Goal: Task Accomplishment & Management: Complete application form

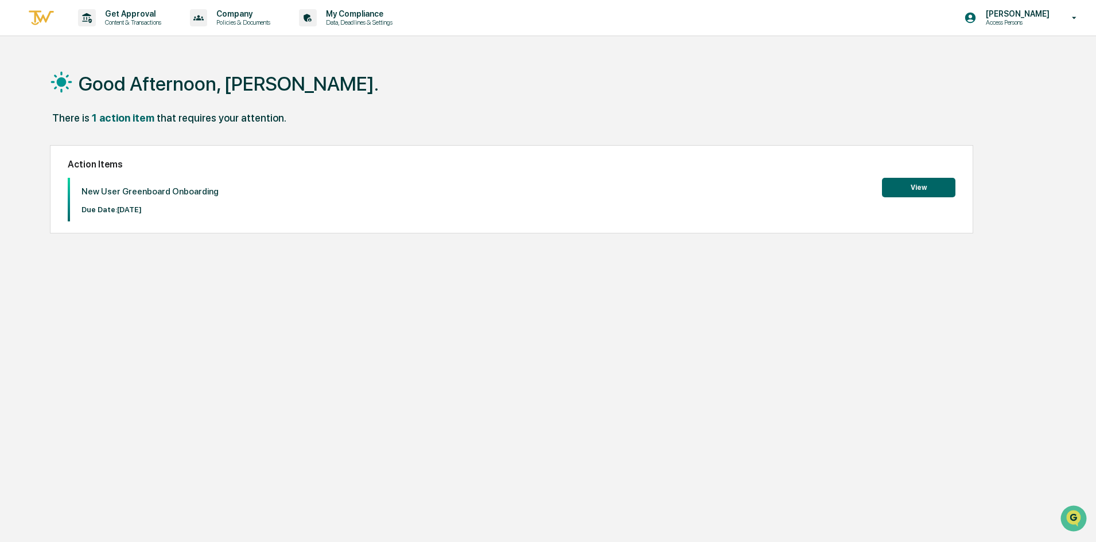
click at [898, 191] on button "View" at bounding box center [918, 188] width 73 height 20
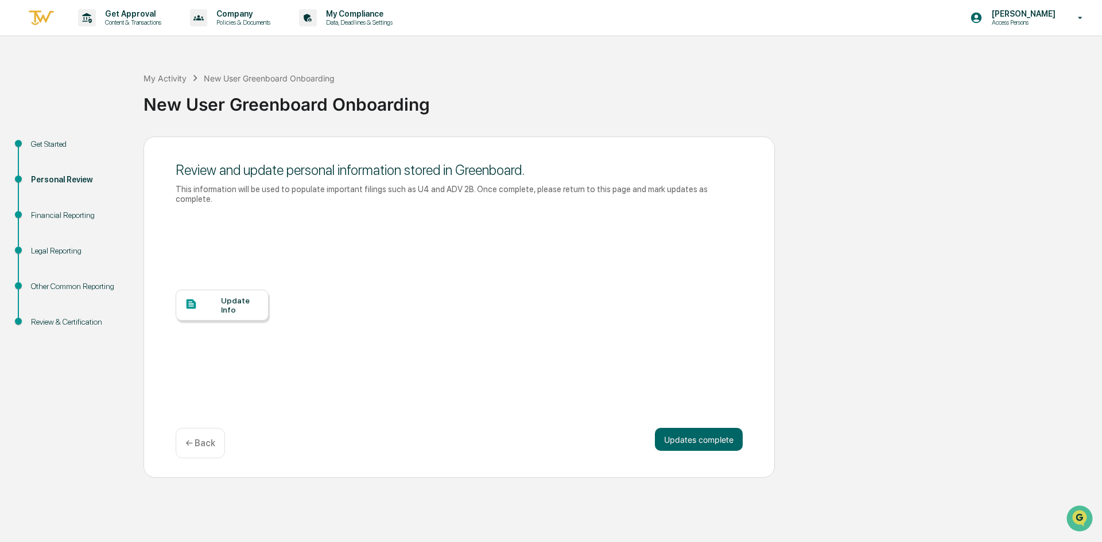
click at [231, 296] on div "Update Info" at bounding box center [240, 305] width 38 height 18
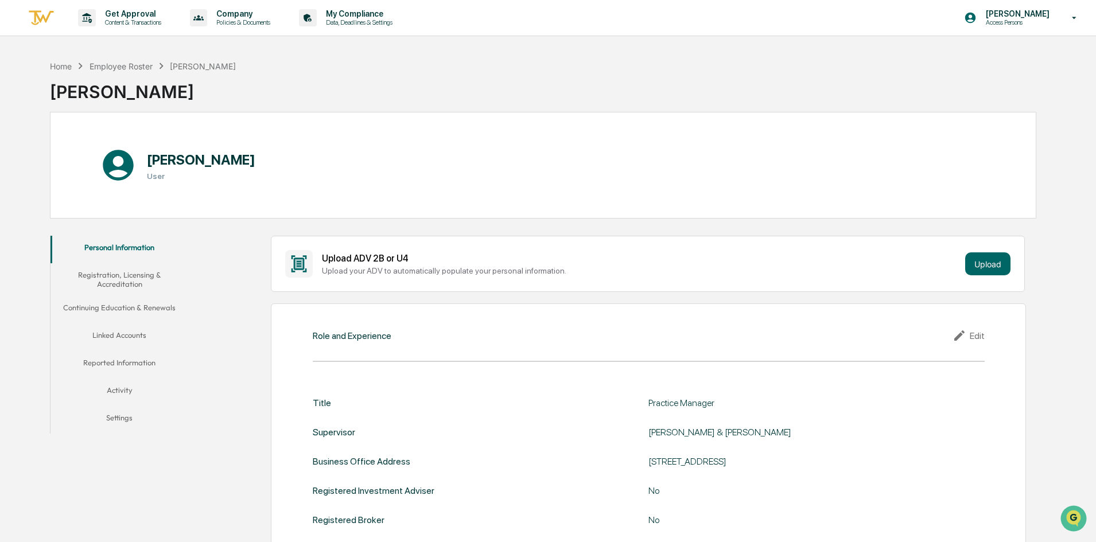
click at [130, 281] on button "Registration, Licensing & Accreditation" at bounding box center [120, 279] width 138 height 33
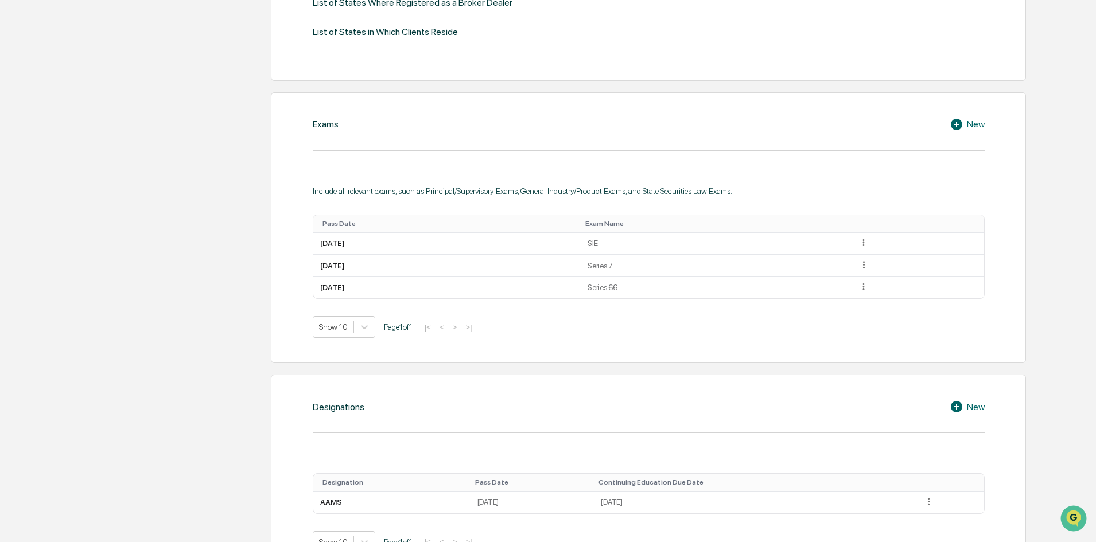
scroll to position [57, 0]
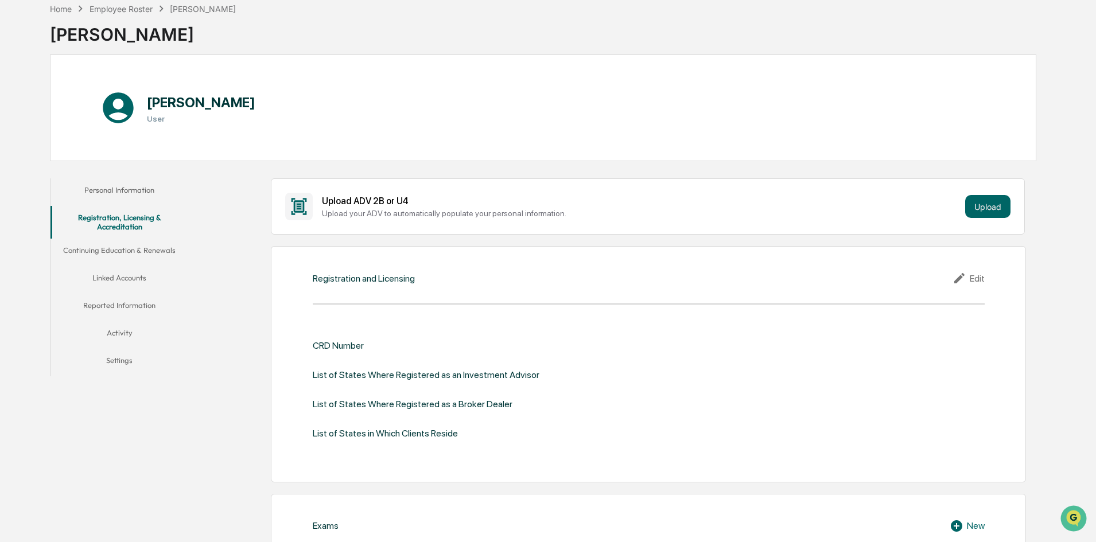
click at [87, 250] on button "Continuing Education & Renewals" at bounding box center [120, 253] width 138 height 28
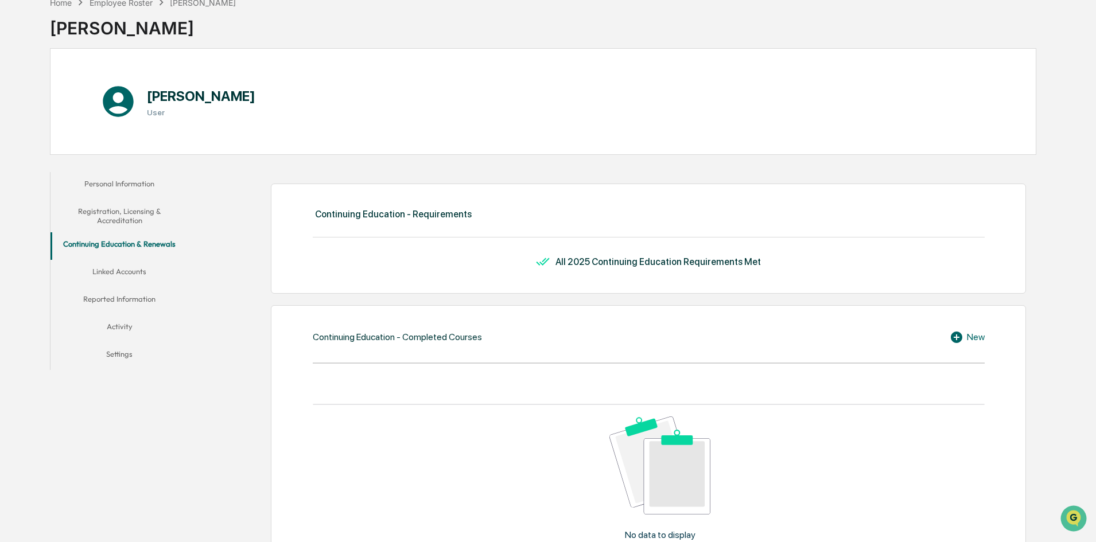
scroll to position [53, 0]
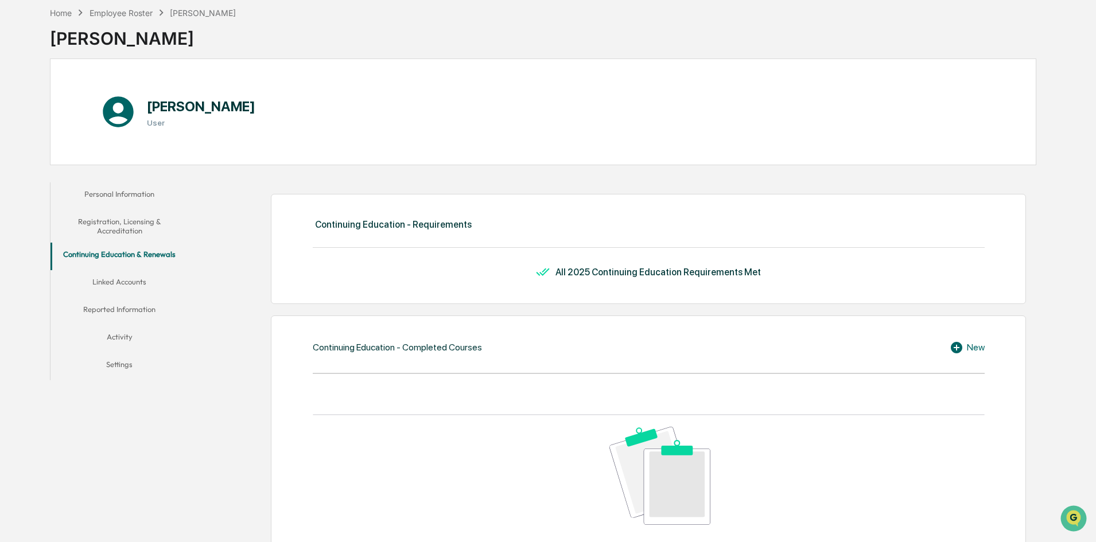
click at [106, 279] on button "Linked Accounts" at bounding box center [120, 284] width 138 height 28
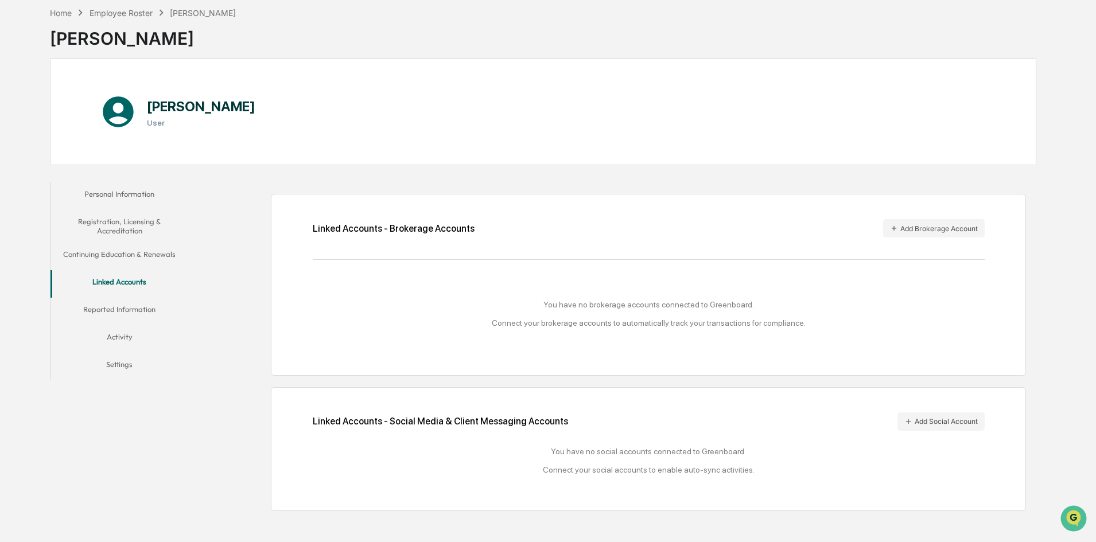
scroll to position [55, 0]
click at [110, 307] on button "Reported Information" at bounding box center [120, 311] width 138 height 28
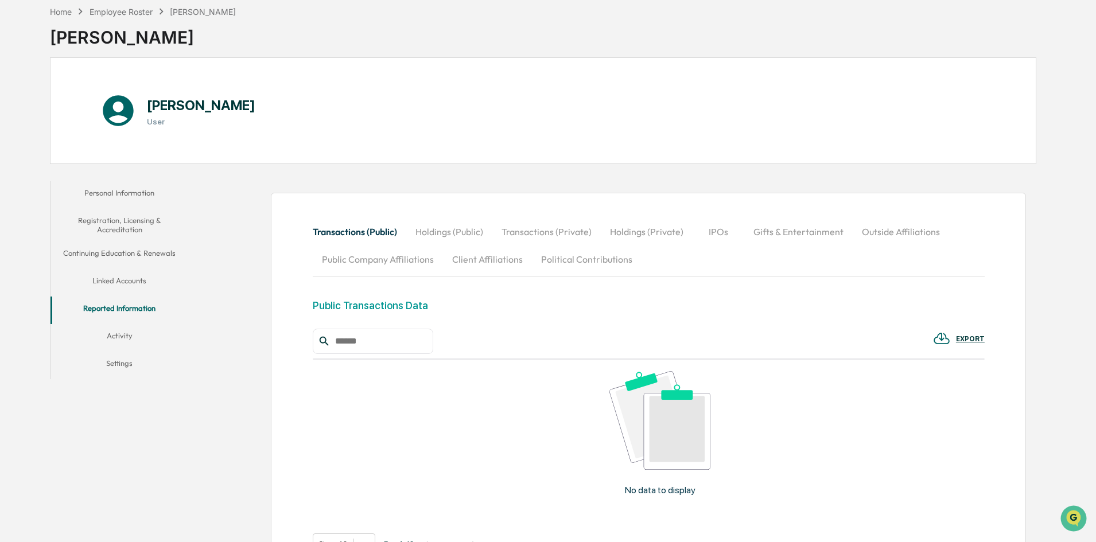
scroll to position [165, 0]
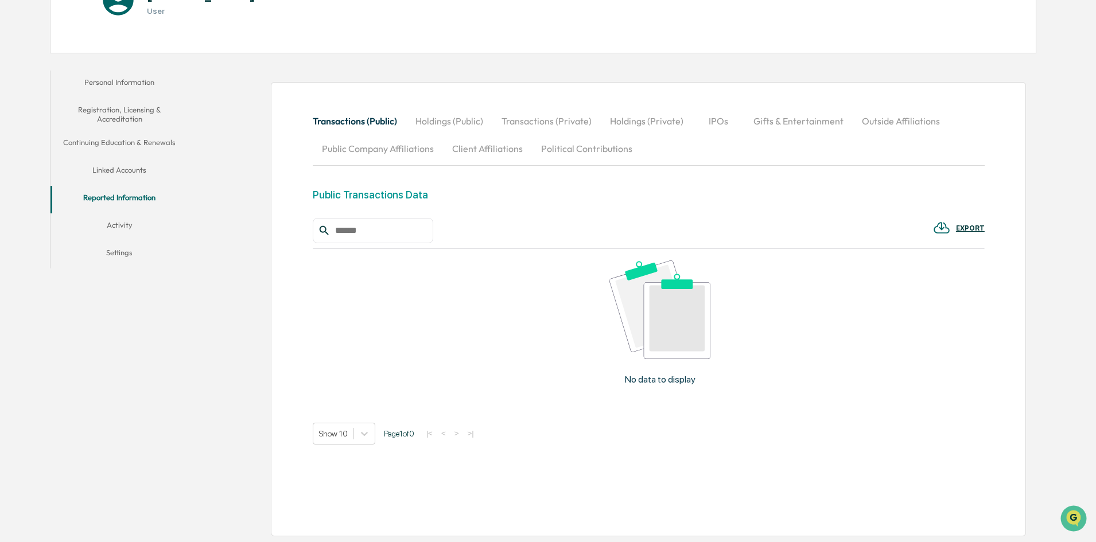
click at [440, 118] on button "Holdings (Public)" at bounding box center [449, 121] width 86 height 28
click at [557, 118] on button "Transactions (Private)" at bounding box center [547, 121] width 108 height 28
click at [659, 122] on button "Holdings (Private)" at bounding box center [647, 121] width 92 height 28
click at [711, 121] on button "IPOs" at bounding box center [719, 121] width 52 height 28
click at [806, 122] on button "Gifts & Entertainment" at bounding box center [798, 121] width 108 height 28
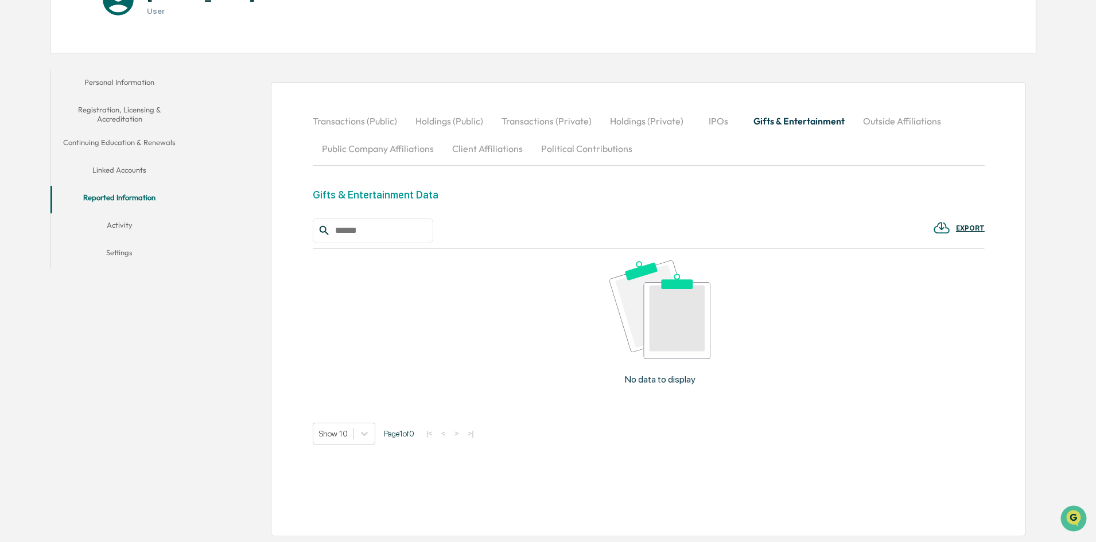
click at [896, 127] on button "Outside Affiliations" at bounding box center [902, 121] width 96 height 28
click at [368, 154] on button "Public Company Affiliations" at bounding box center [378, 149] width 130 height 28
click at [471, 150] on button "Client Affiliations" at bounding box center [487, 149] width 89 height 28
click at [564, 149] on button "Political Contributions" at bounding box center [587, 149] width 110 height 28
click at [883, 122] on button "Outside Affiliations" at bounding box center [901, 121] width 96 height 28
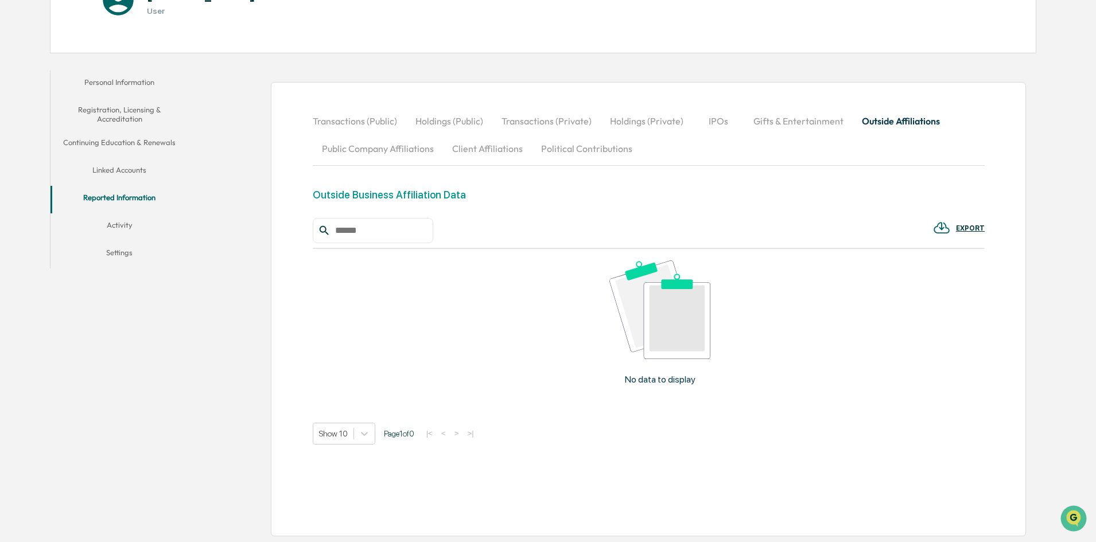
click at [399, 228] on input "text" at bounding box center [380, 230] width 98 height 15
type input "**********"
drag, startPoint x: 447, startPoint y: 231, endPoint x: 176, endPoint y: 229, distance: 271.5
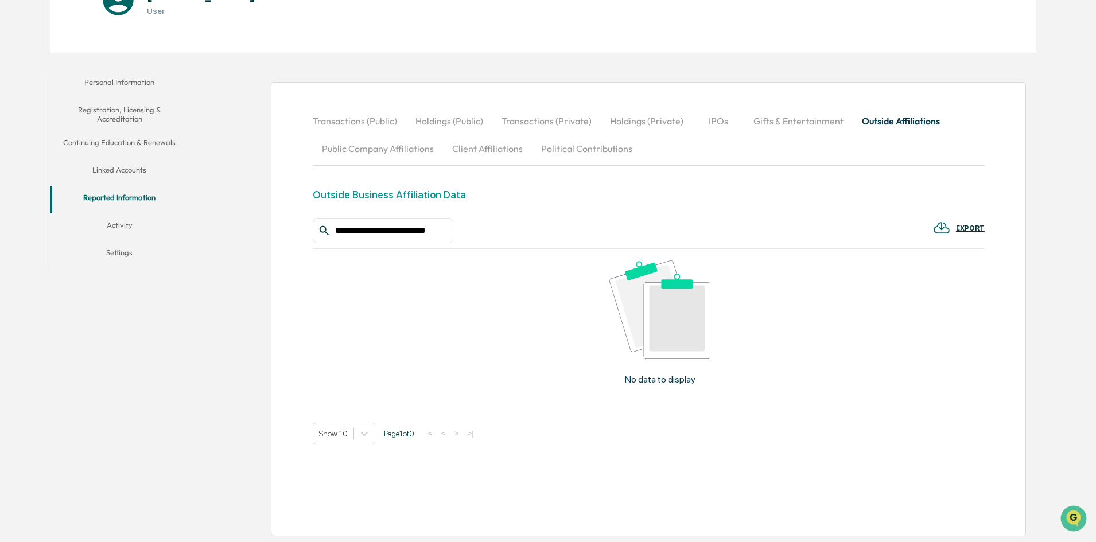
click at [176, 229] on div "**********" at bounding box center [543, 303] width 987 height 477
click at [107, 223] on button "Activity" at bounding box center [120, 227] width 138 height 28
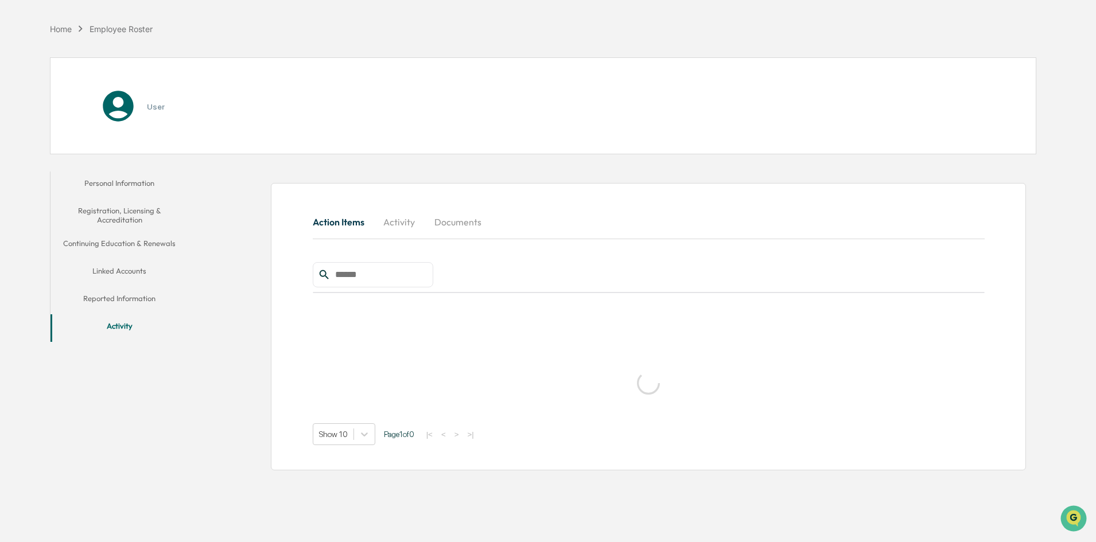
scroll to position [55, 0]
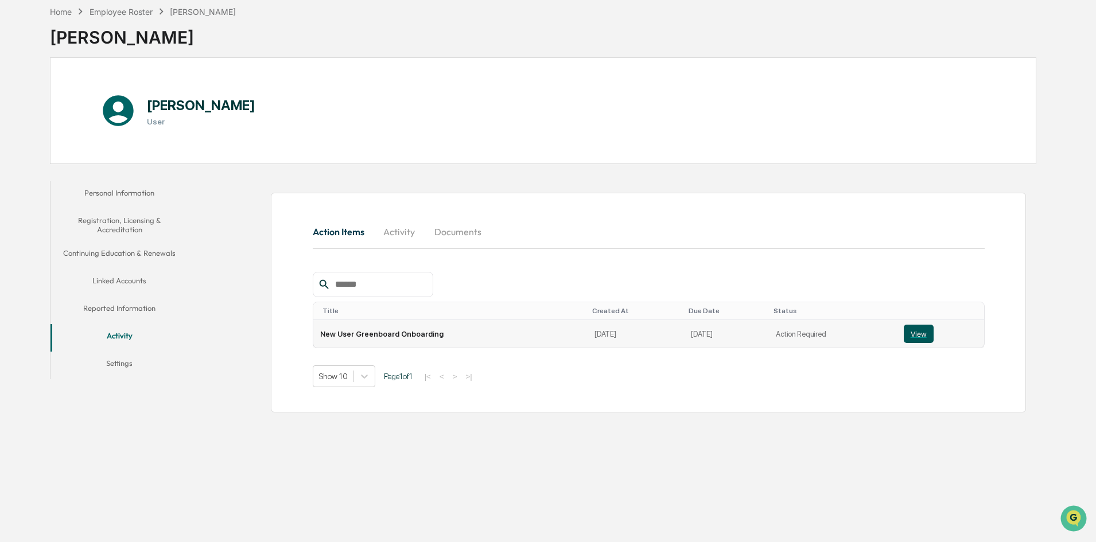
click at [909, 335] on button "View" at bounding box center [919, 334] width 30 height 18
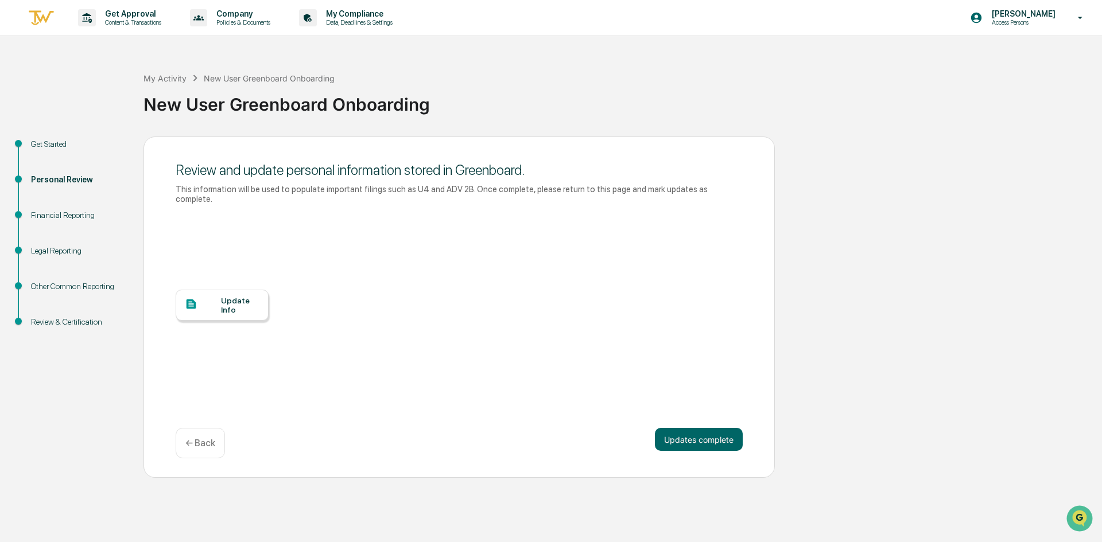
click at [222, 296] on div "Update Info" at bounding box center [240, 305] width 38 height 18
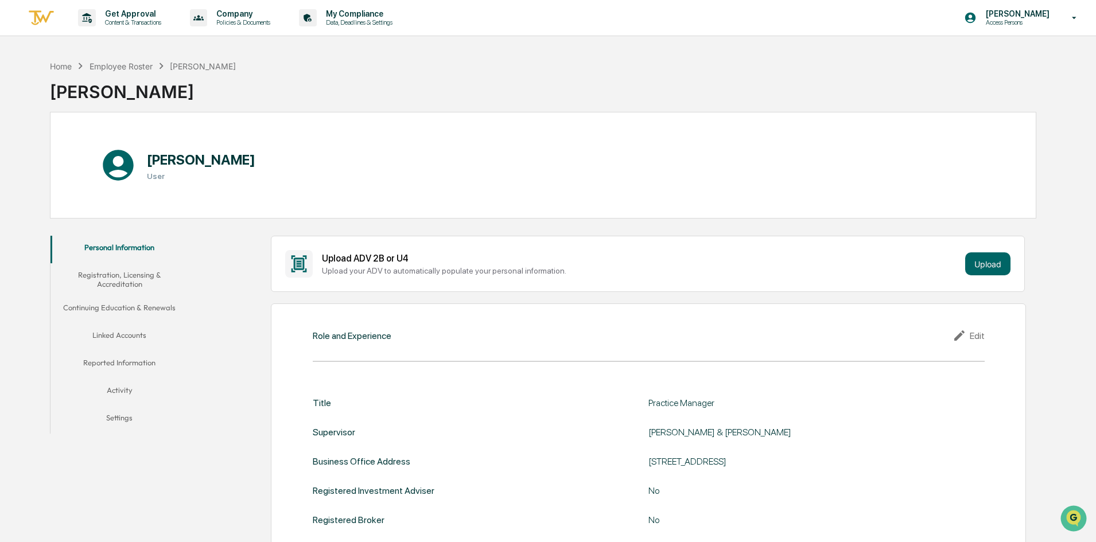
click at [111, 388] on button "Activity" at bounding box center [120, 393] width 138 height 28
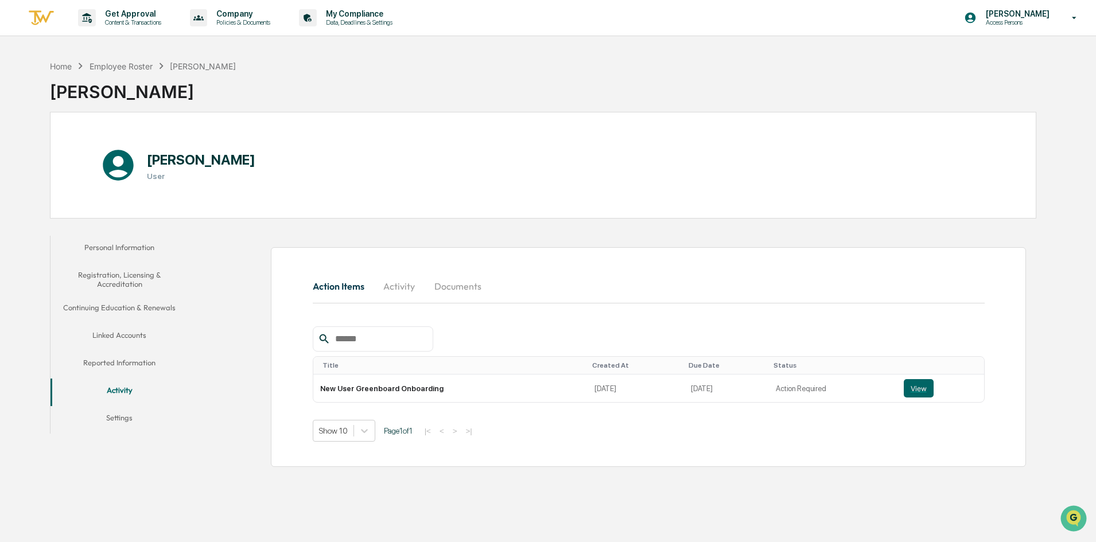
click at [117, 422] on button "Settings" at bounding box center [120, 420] width 138 height 28
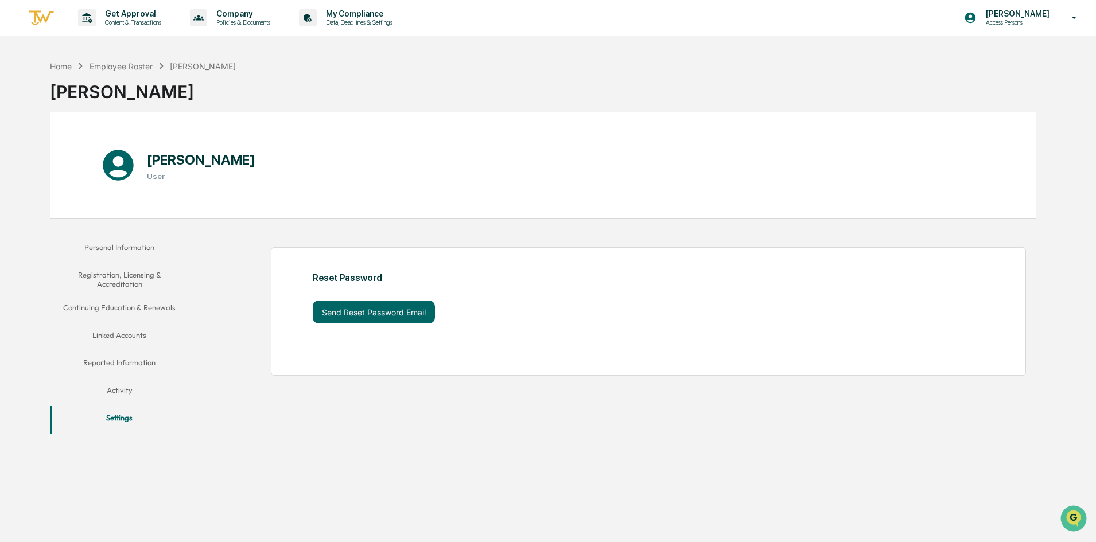
click at [119, 390] on button "Activity" at bounding box center [120, 393] width 138 height 28
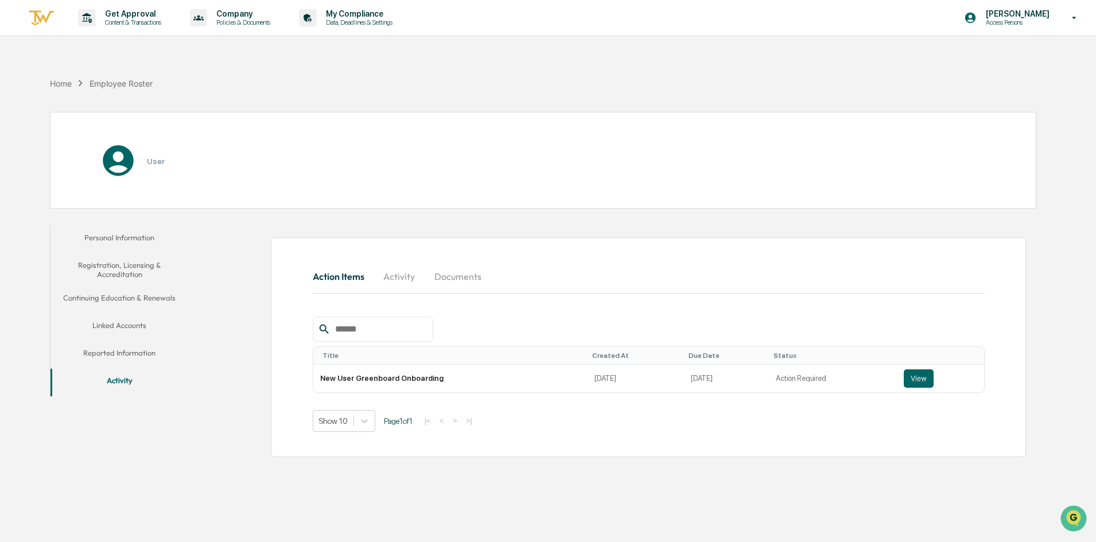
click at [121, 345] on button "Reported Information" at bounding box center [120, 355] width 138 height 28
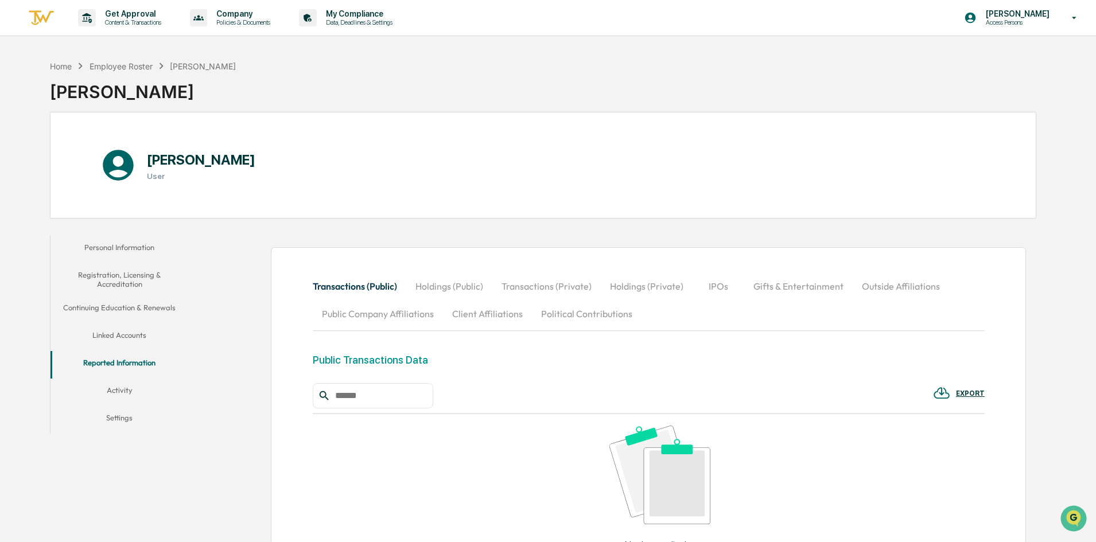
click at [135, 254] on button "Personal Information" at bounding box center [120, 250] width 138 height 28
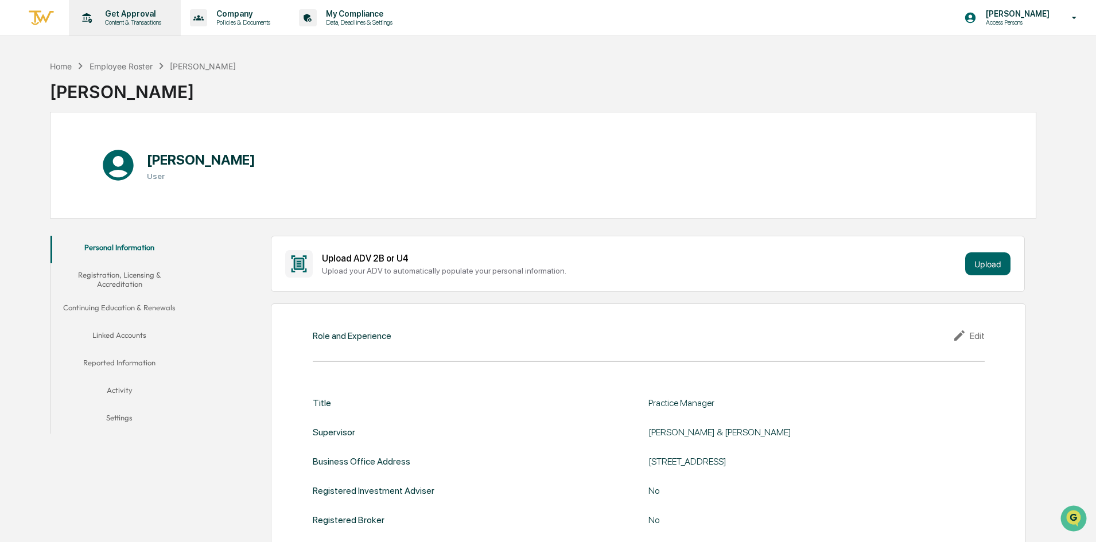
click at [123, 18] on p "Get Approval" at bounding box center [131, 13] width 71 height 9
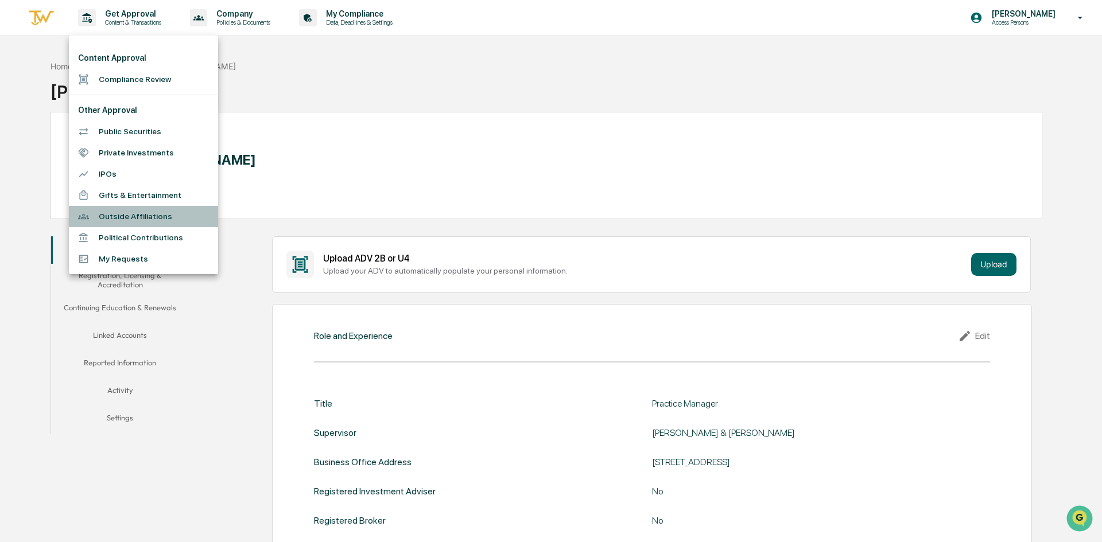
click at [138, 212] on li "Outside Affiliations" at bounding box center [143, 216] width 149 height 21
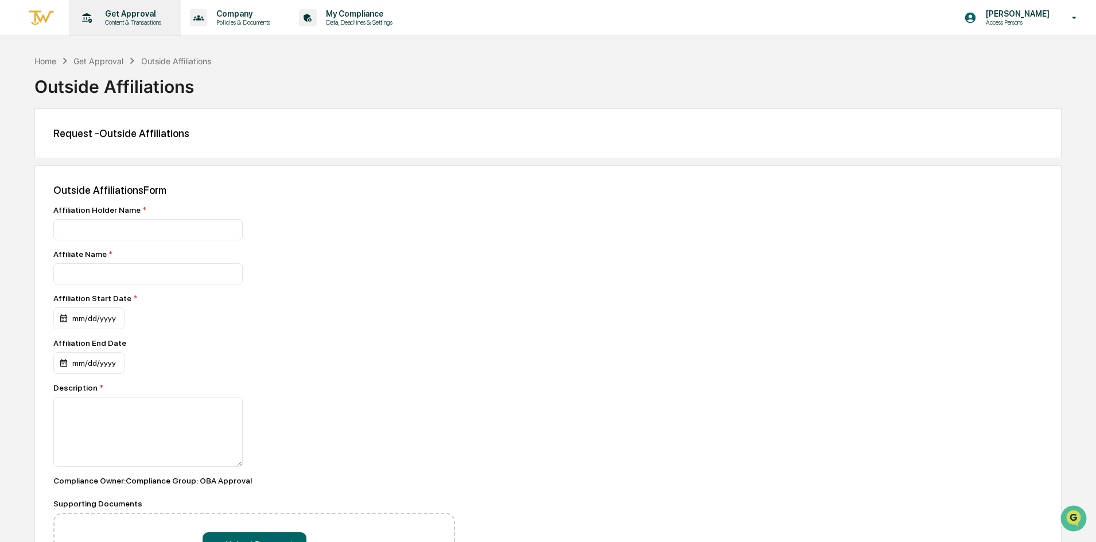
click at [142, 22] on p "Content & Transactions" at bounding box center [131, 22] width 71 height 8
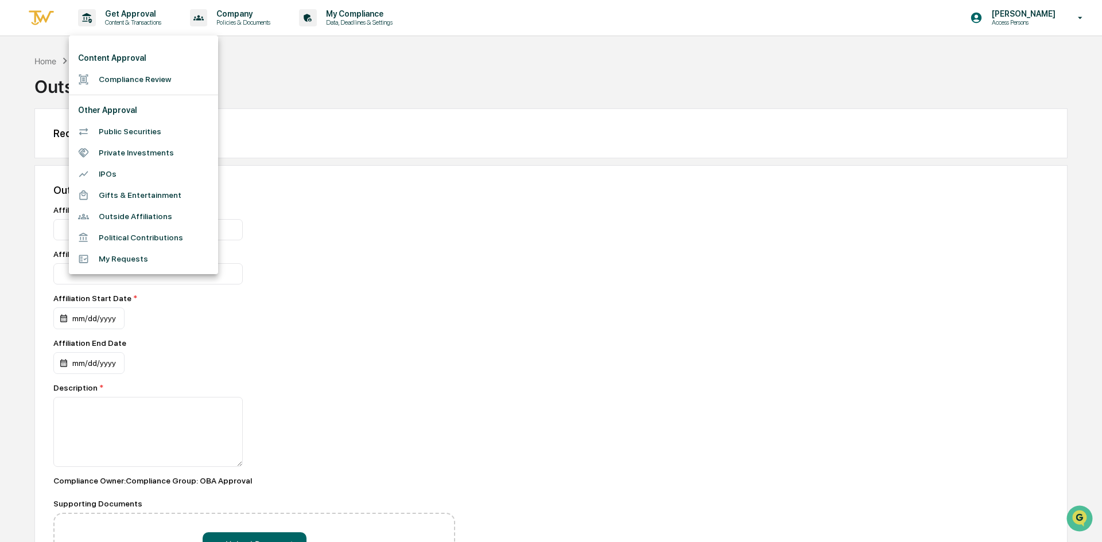
click at [274, 18] on div at bounding box center [551, 271] width 1102 height 542
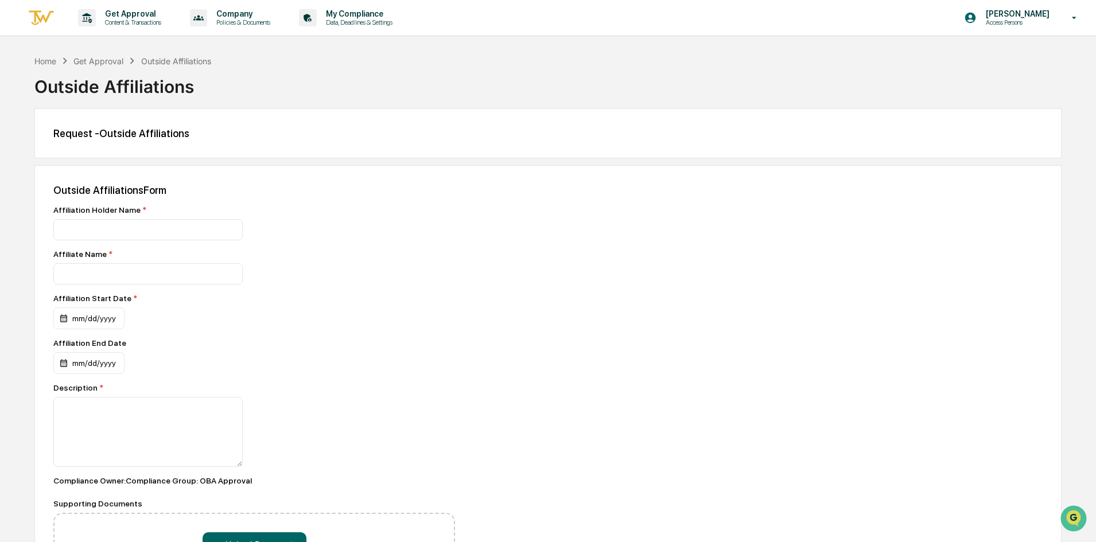
click at [255, 25] on p "Policies & Documents" at bounding box center [241, 22] width 69 height 8
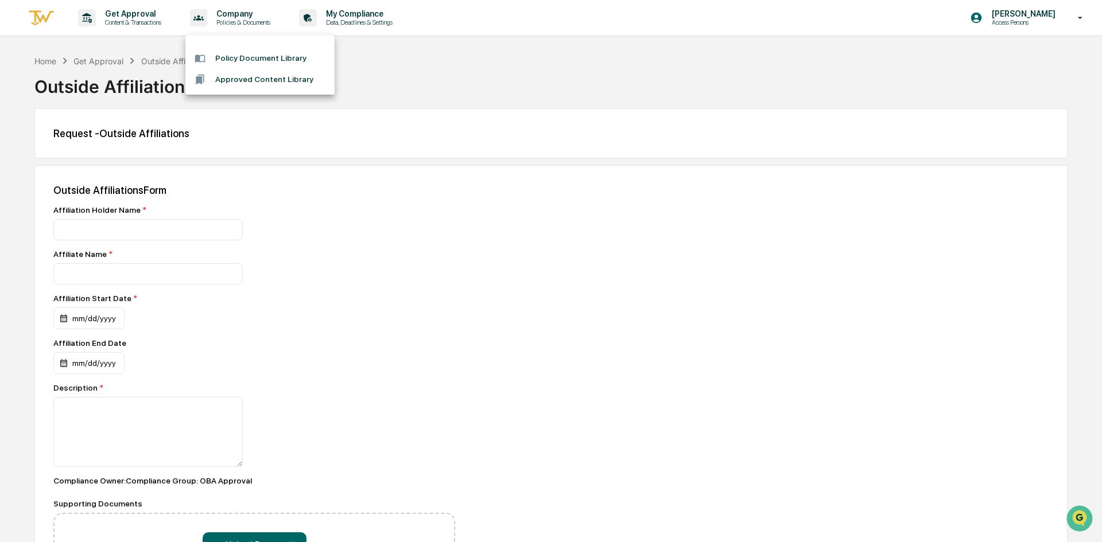
click at [255, 25] on div at bounding box center [551, 271] width 1102 height 542
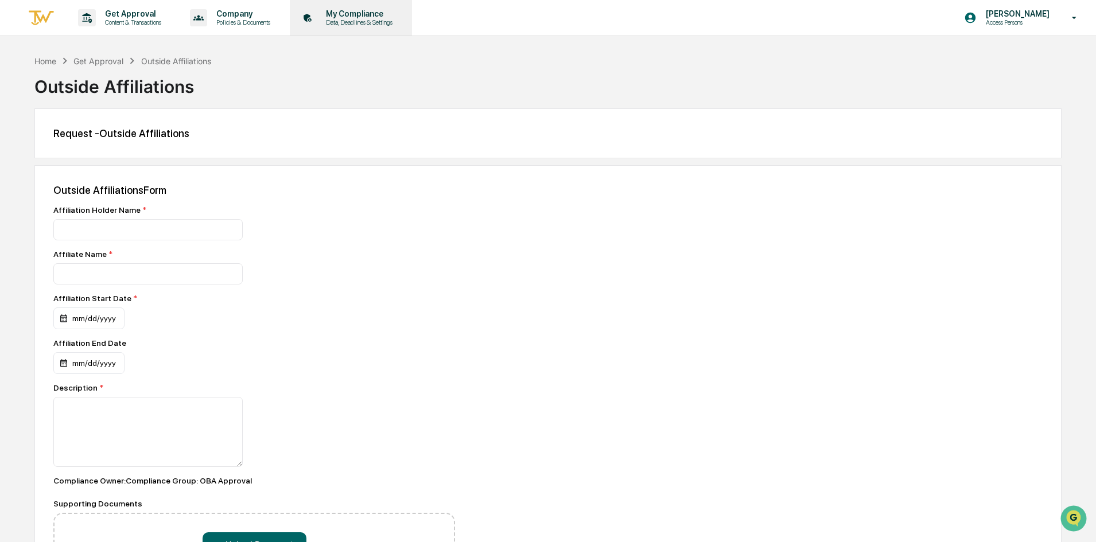
click at [351, 21] on p "Data, Deadlines & Settings" at bounding box center [357, 22] width 81 height 8
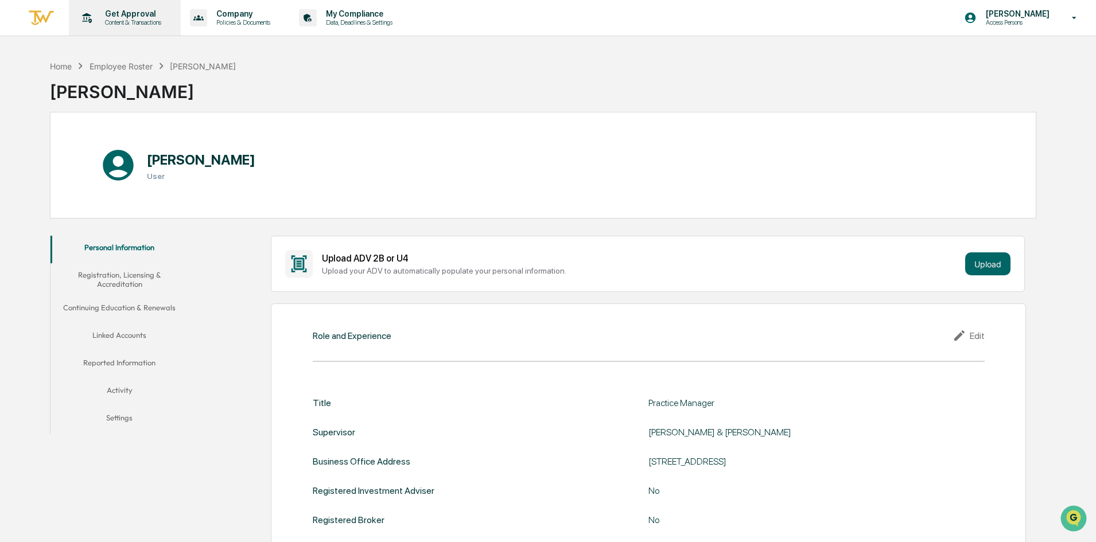
click at [149, 14] on p "Get Approval" at bounding box center [131, 13] width 71 height 9
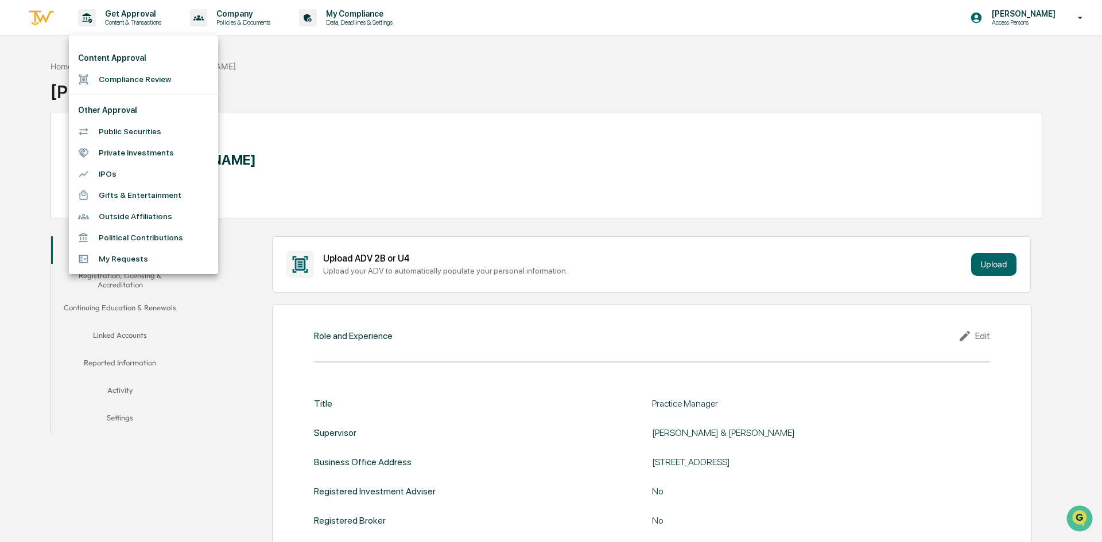
click at [315, 135] on div at bounding box center [551, 271] width 1102 height 542
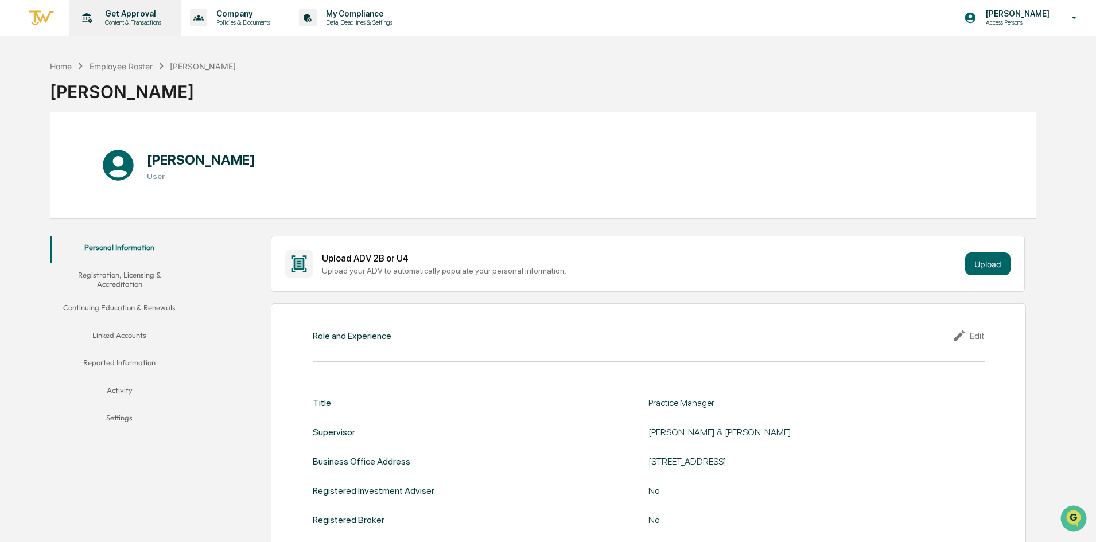
click at [114, 18] on p "Content & Transactions" at bounding box center [131, 22] width 71 height 8
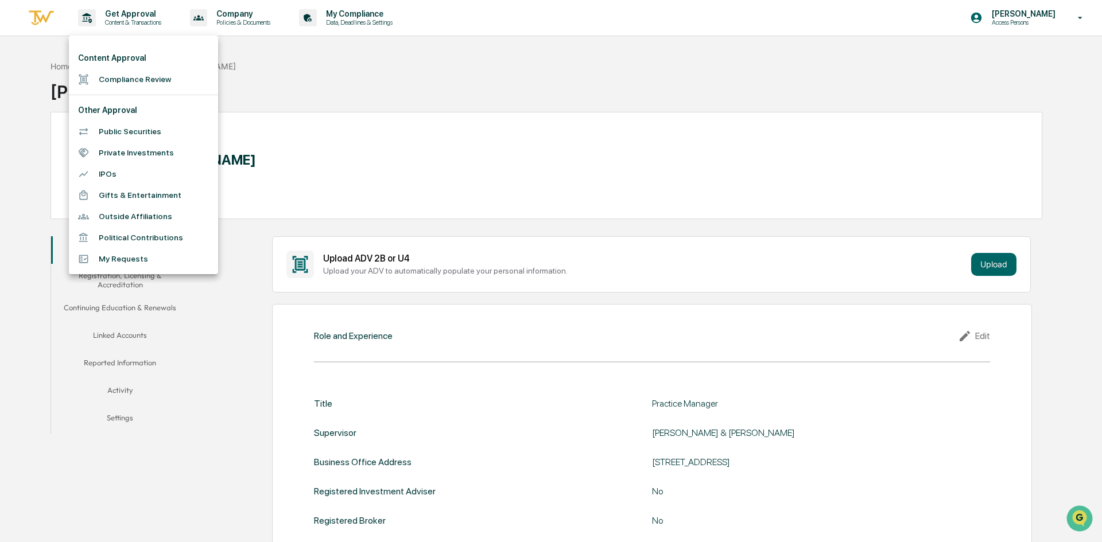
click at [125, 215] on li "Outside Affiliations" at bounding box center [143, 216] width 149 height 21
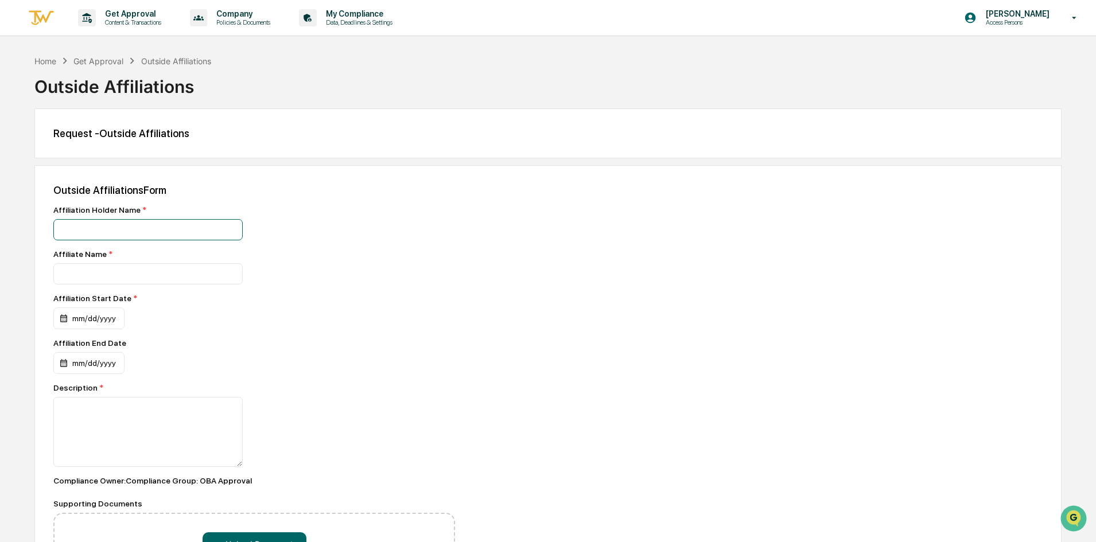
click at [153, 230] on input at bounding box center [147, 229] width 189 height 21
click at [188, 229] on input at bounding box center [147, 229] width 189 height 21
type input "**********"
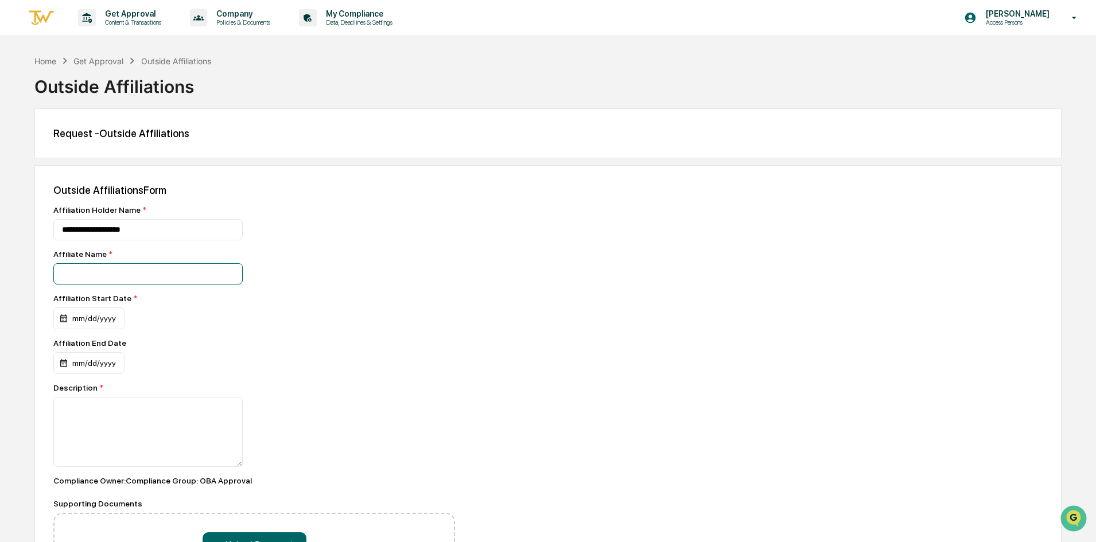
click at [165, 273] on input at bounding box center [147, 273] width 189 height 21
type input "**********"
click at [92, 314] on div "mm/dd/yyyy" at bounding box center [88, 319] width 71 height 22
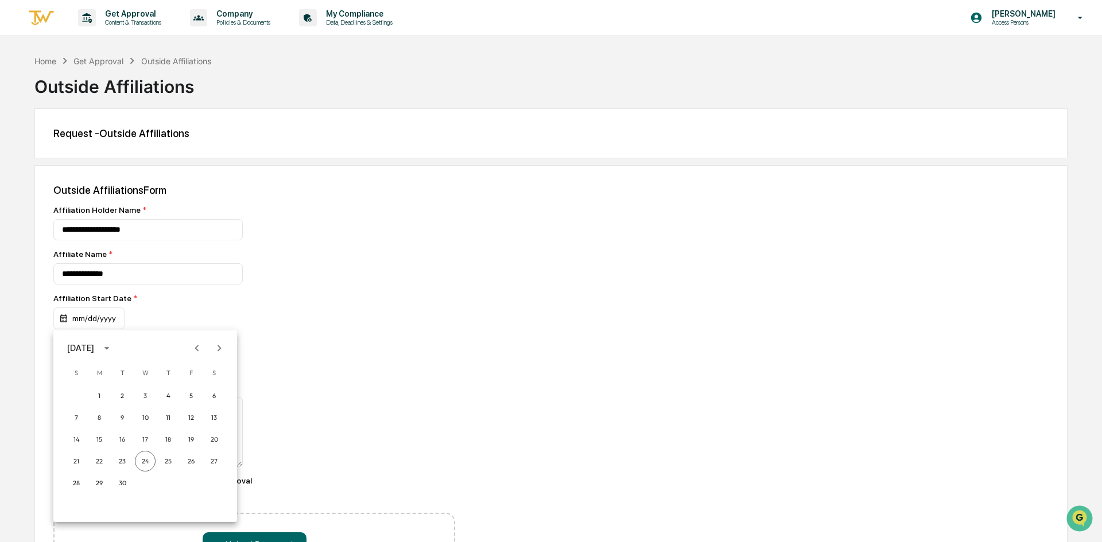
click at [94, 347] on div "September 2025" at bounding box center [80, 348] width 27 height 13
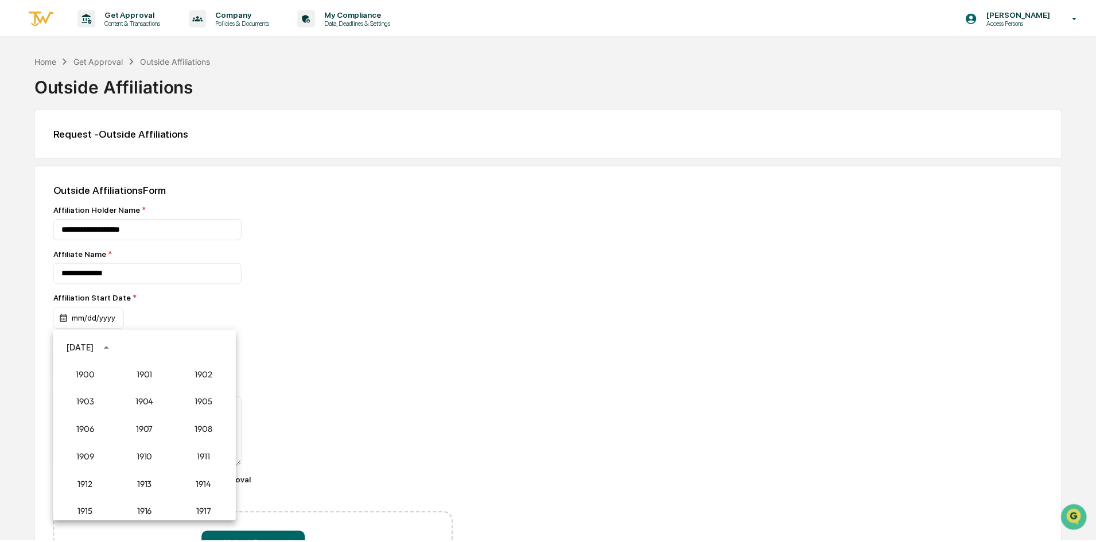
scroll to position [1063, 0]
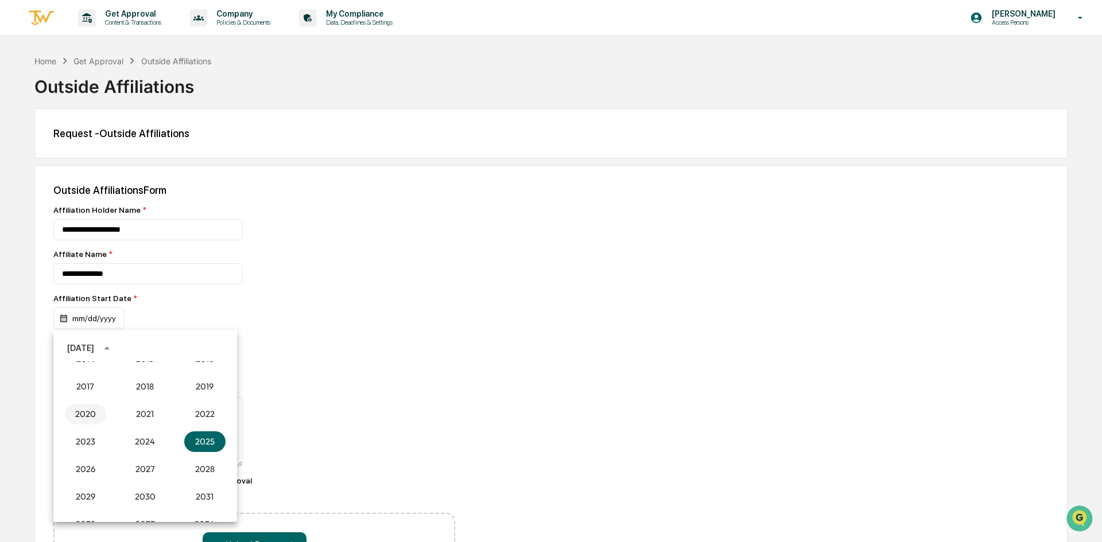
click at [92, 415] on button "2020" at bounding box center [85, 414] width 41 height 21
click at [144, 433] on button "Aug" at bounding box center [145, 436] width 41 height 21
click at [211, 393] on button "1" at bounding box center [214, 396] width 21 height 21
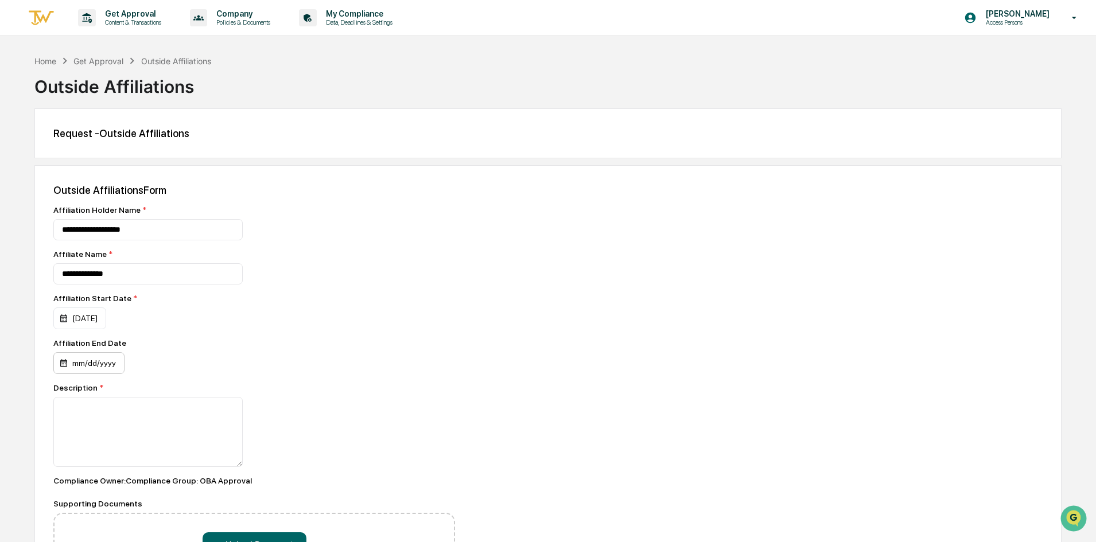
click at [110, 360] on div "mm/dd/yyyy" at bounding box center [88, 363] width 71 height 22
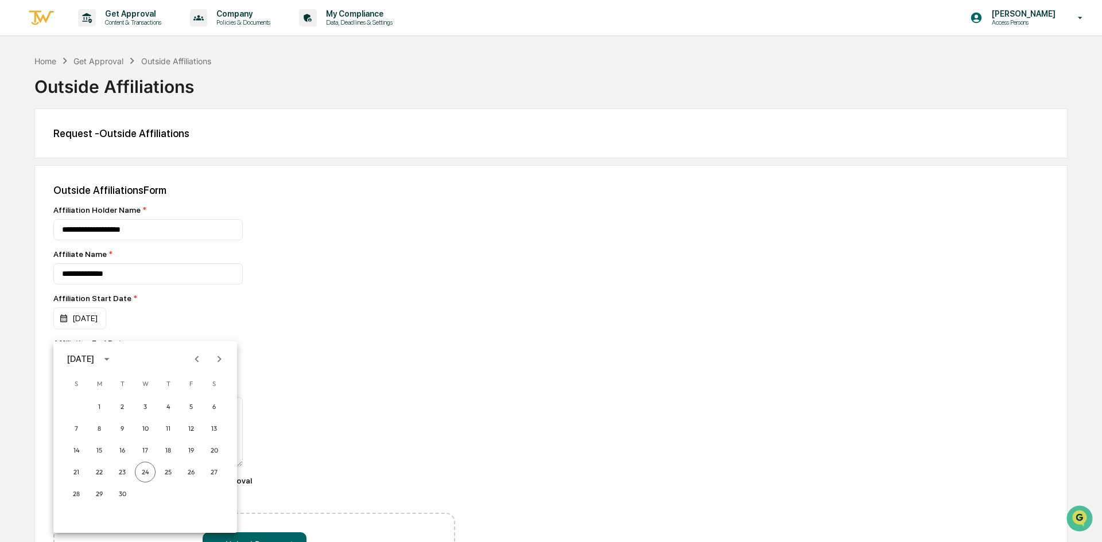
click at [409, 323] on div at bounding box center [551, 271] width 1102 height 542
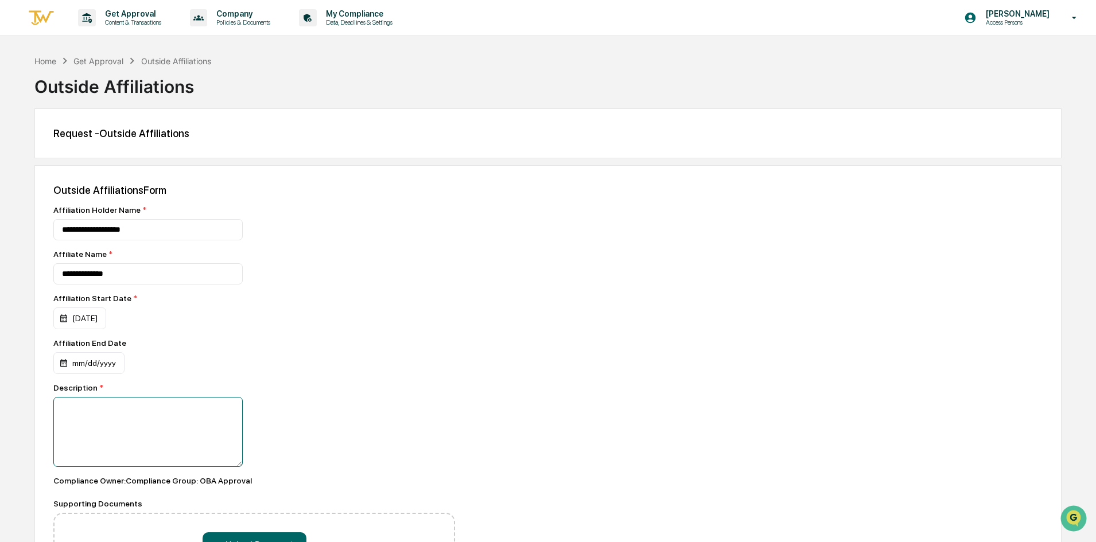
click at [145, 426] on textarea at bounding box center [147, 432] width 189 height 70
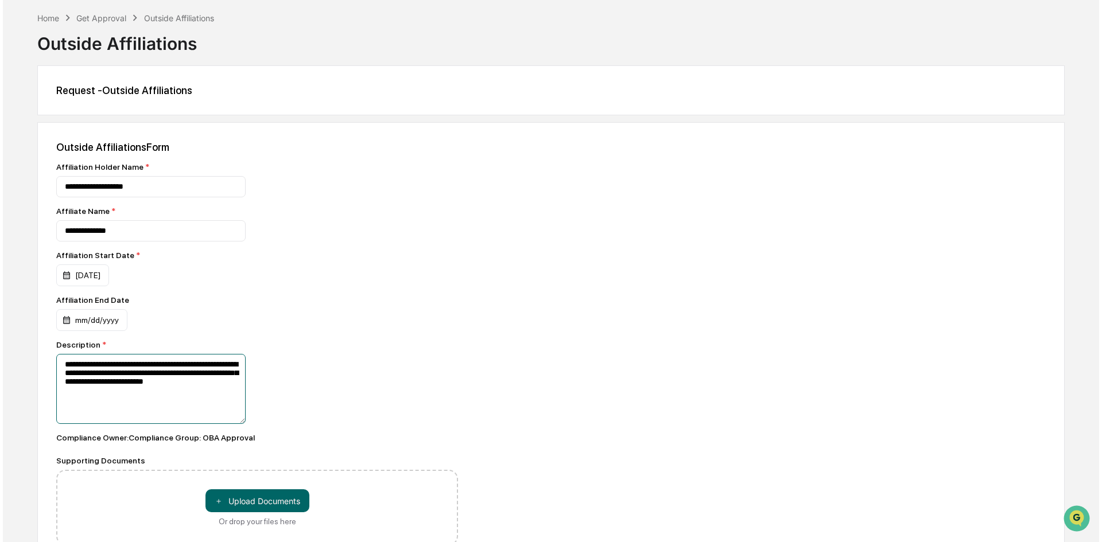
scroll to position [99, 0]
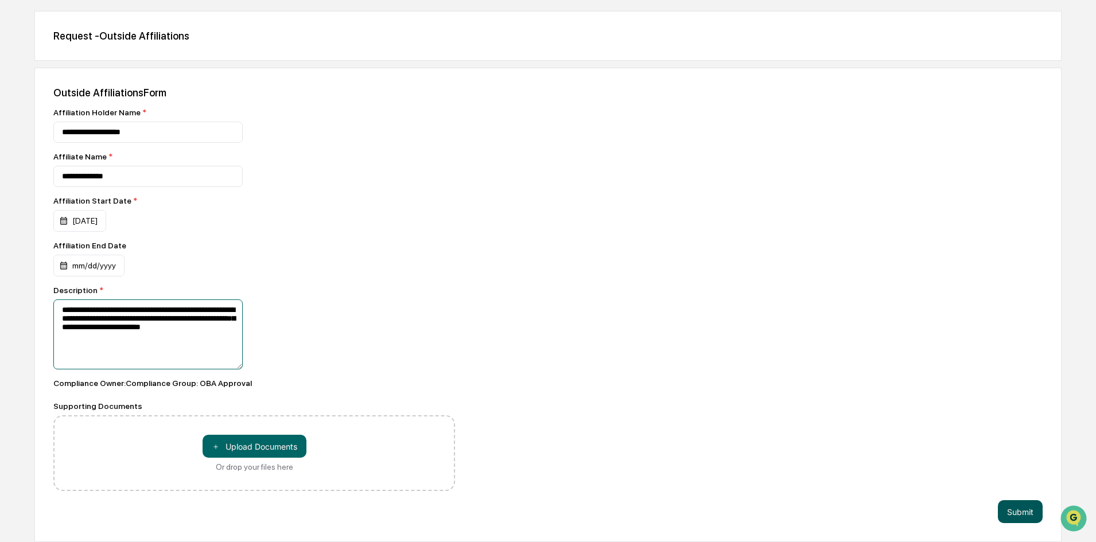
type textarea "**********"
click at [1014, 506] on button "Submit" at bounding box center [1020, 511] width 45 height 23
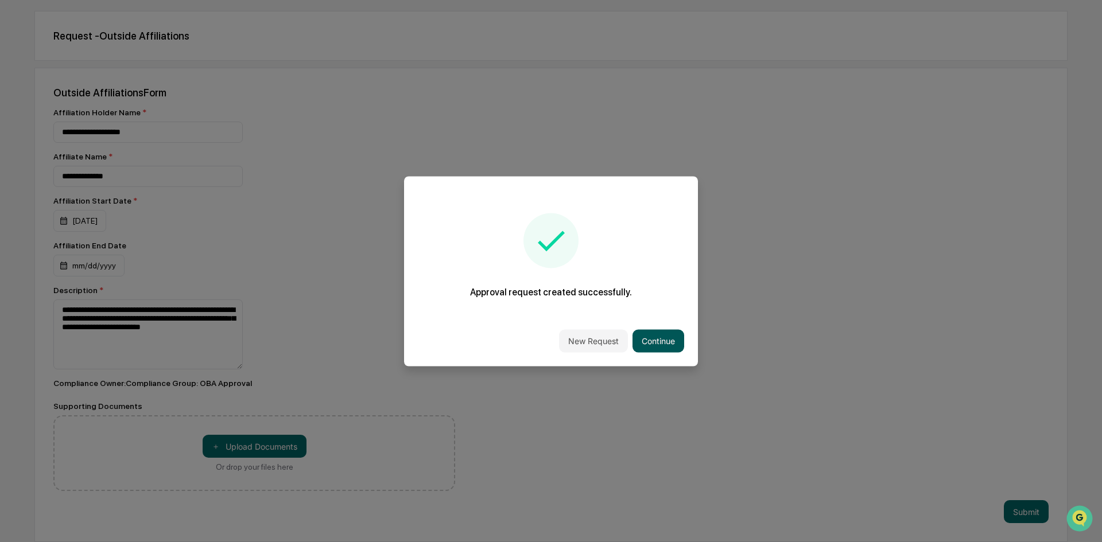
click at [678, 343] on button "Continue" at bounding box center [658, 340] width 52 height 23
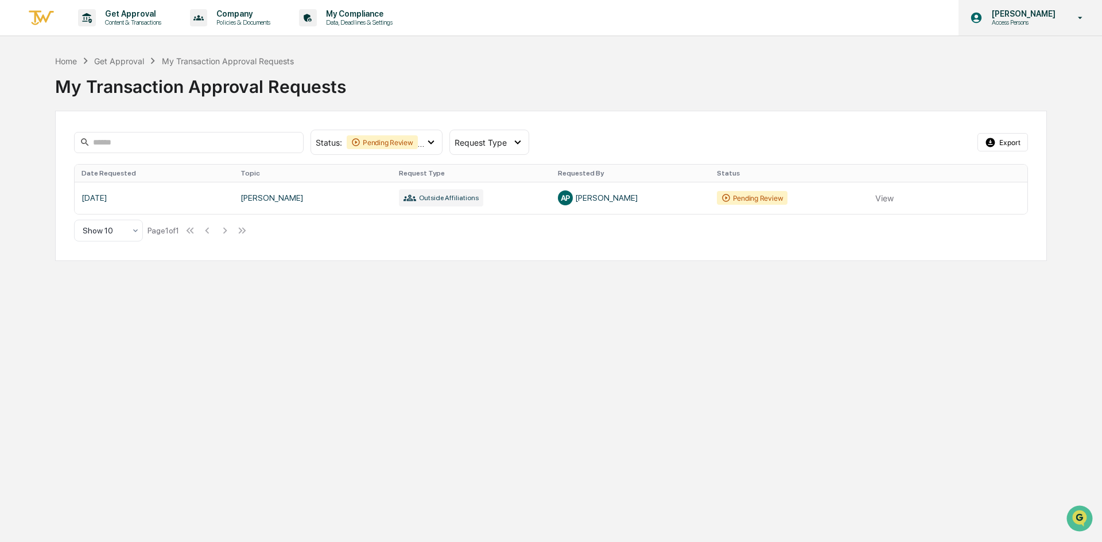
click at [1019, 13] on p "[PERSON_NAME]" at bounding box center [1022, 13] width 79 height 9
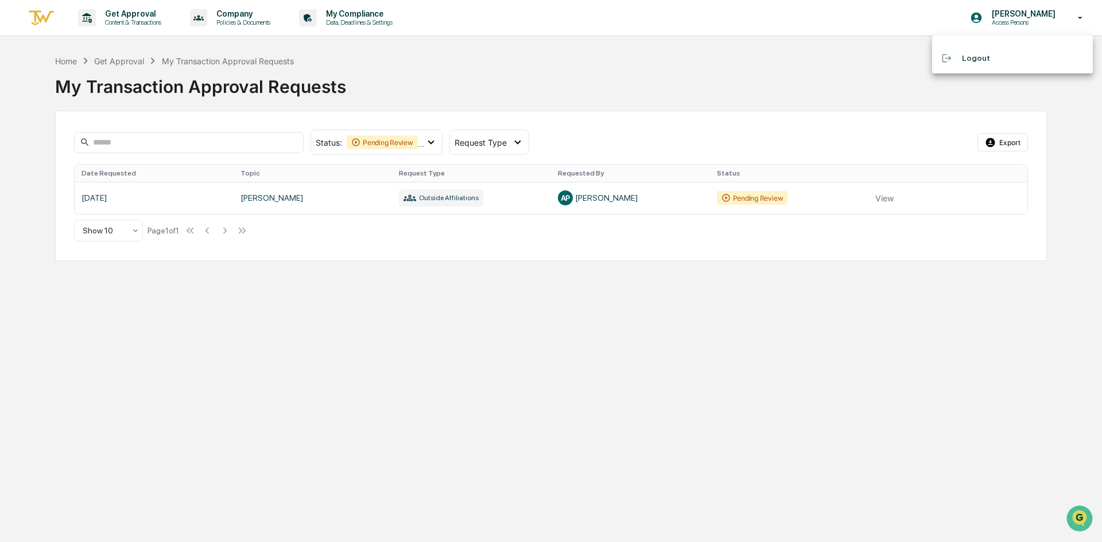
click at [960, 58] on div at bounding box center [951, 58] width 21 height 11
